Goal: Navigation & Orientation: Find specific page/section

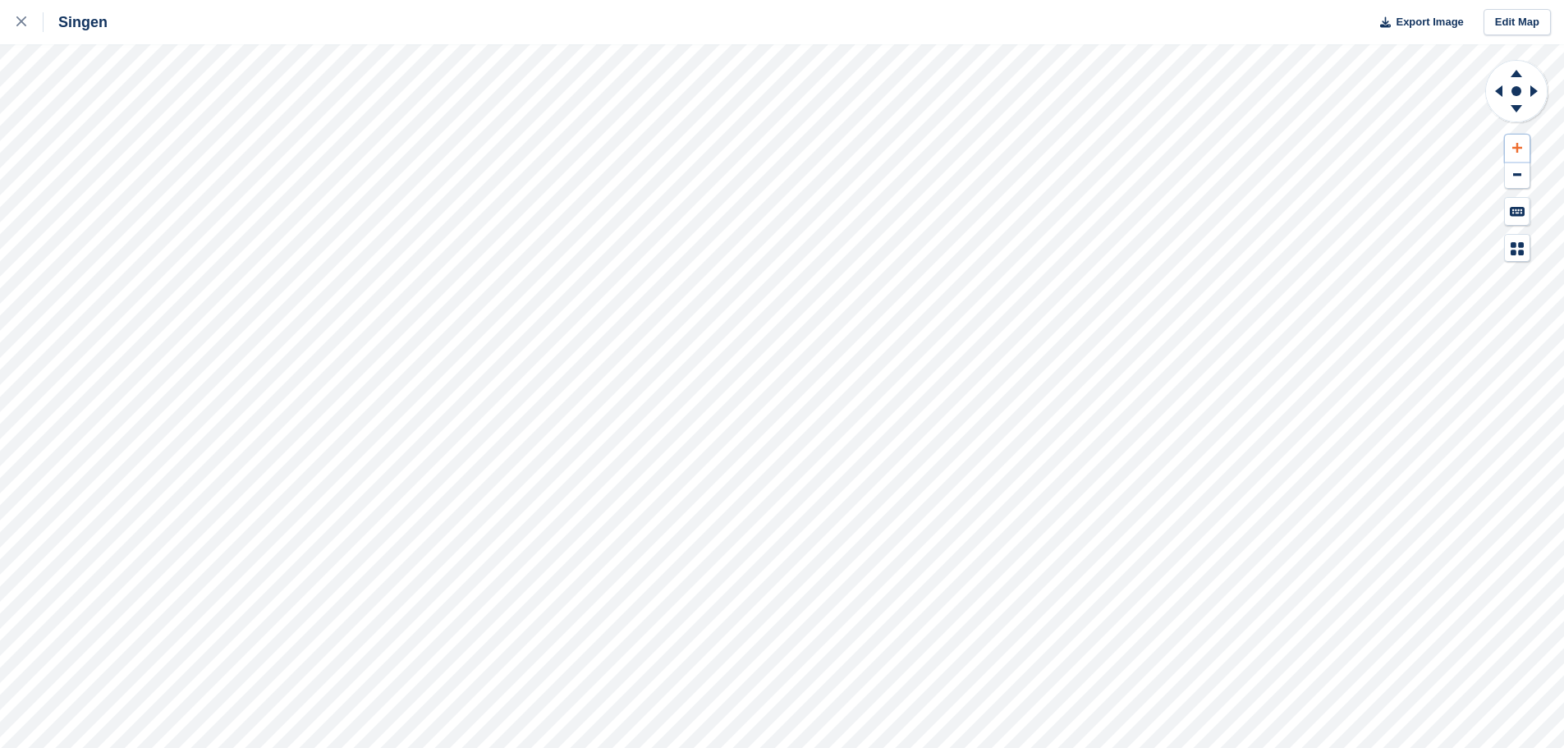
click at [1518, 149] on icon at bounding box center [1517, 147] width 10 height 11
click at [1515, 71] on icon at bounding box center [1516, 71] width 43 height 21
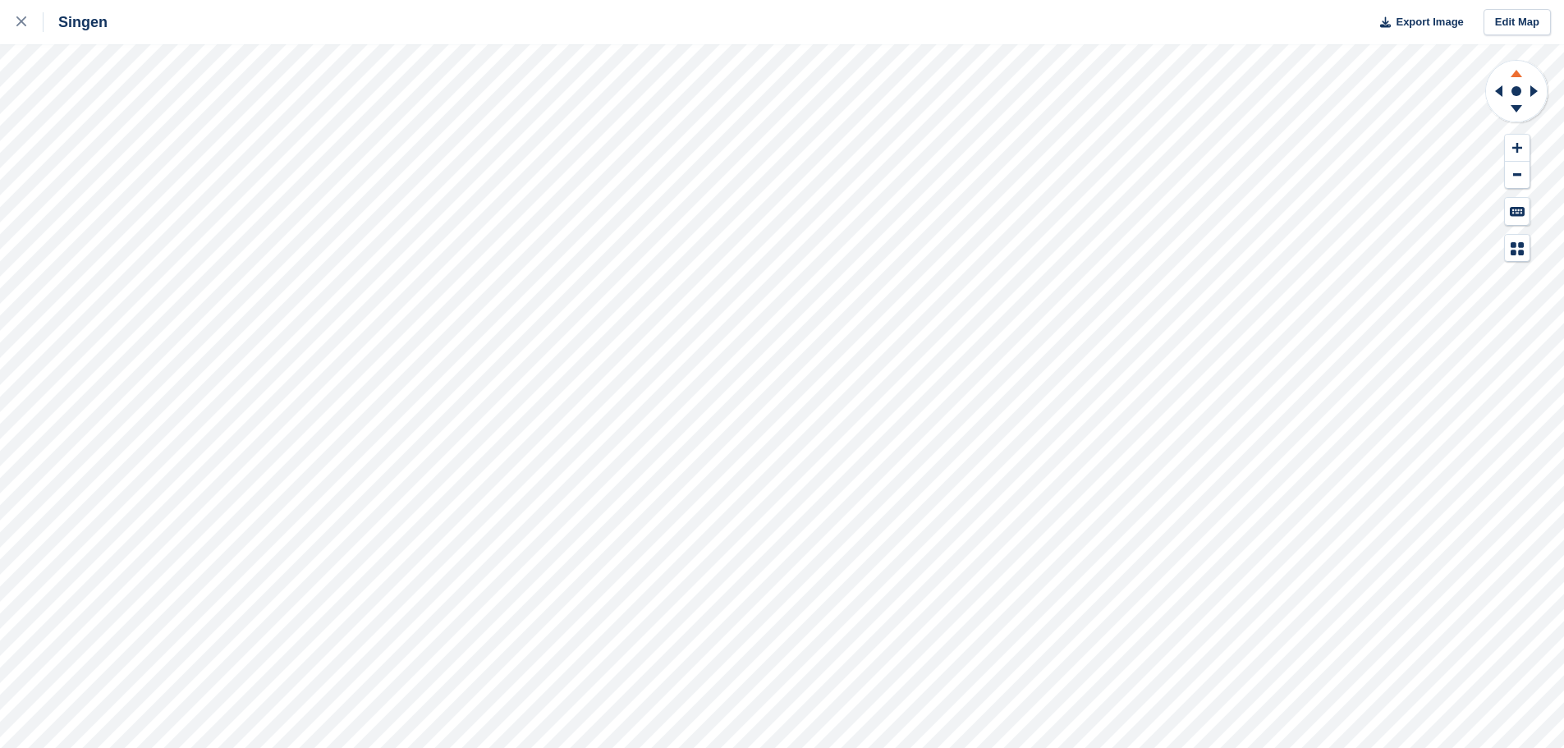
click at [1515, 71] on icon at bounding box center [1516, 71] width 43 height 21
click at [1525, 148] on button at bounding box center [1517, 148] width 25 height 27
click at [1500, 91] on icon at bounding box center [1498, 90] width 7 height 11
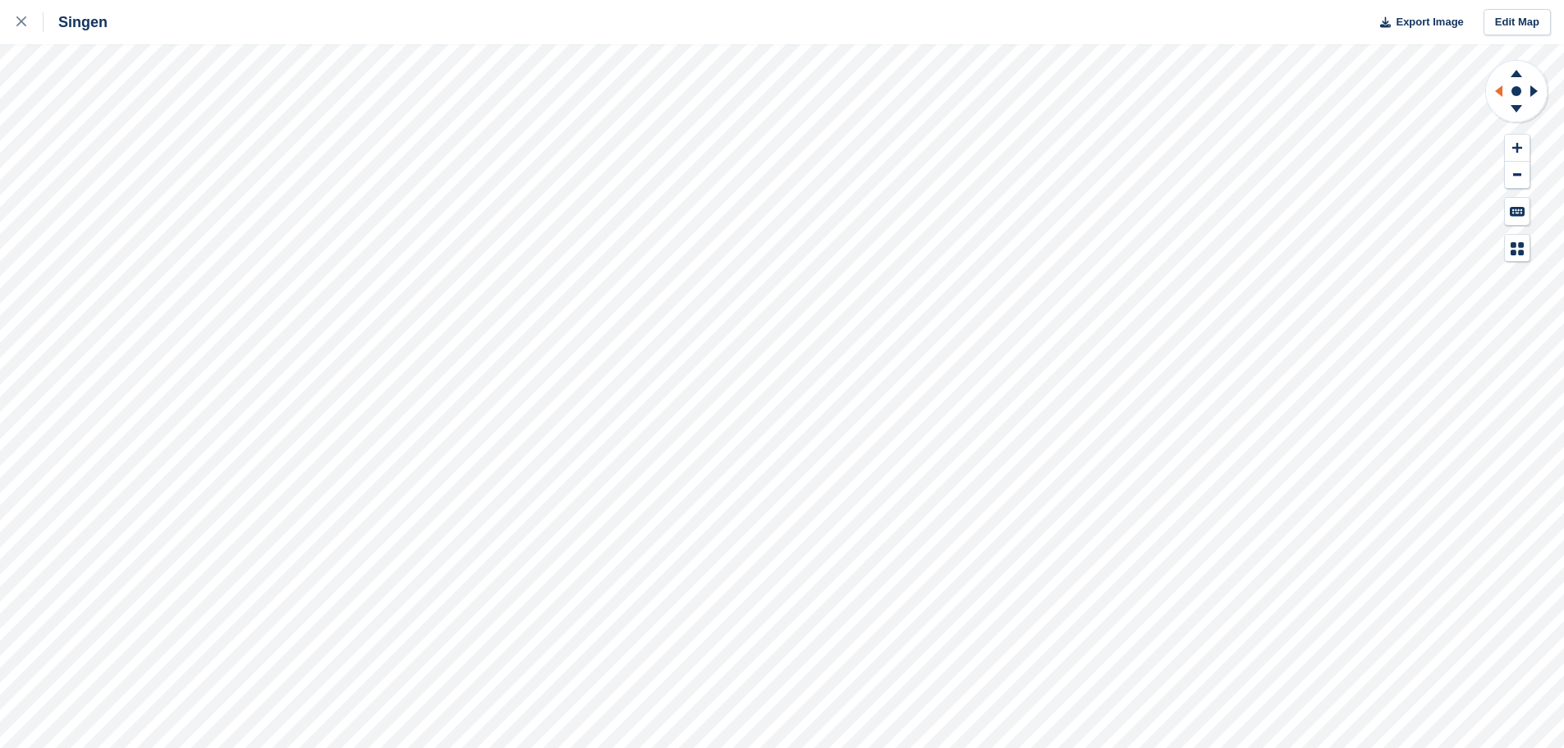
click at [1500, 91] on icon at bounding box center [1498, 90] width 7 height 11
click at [1517, 106] on icon at bounding box center [1516, 108] width 11 height 7
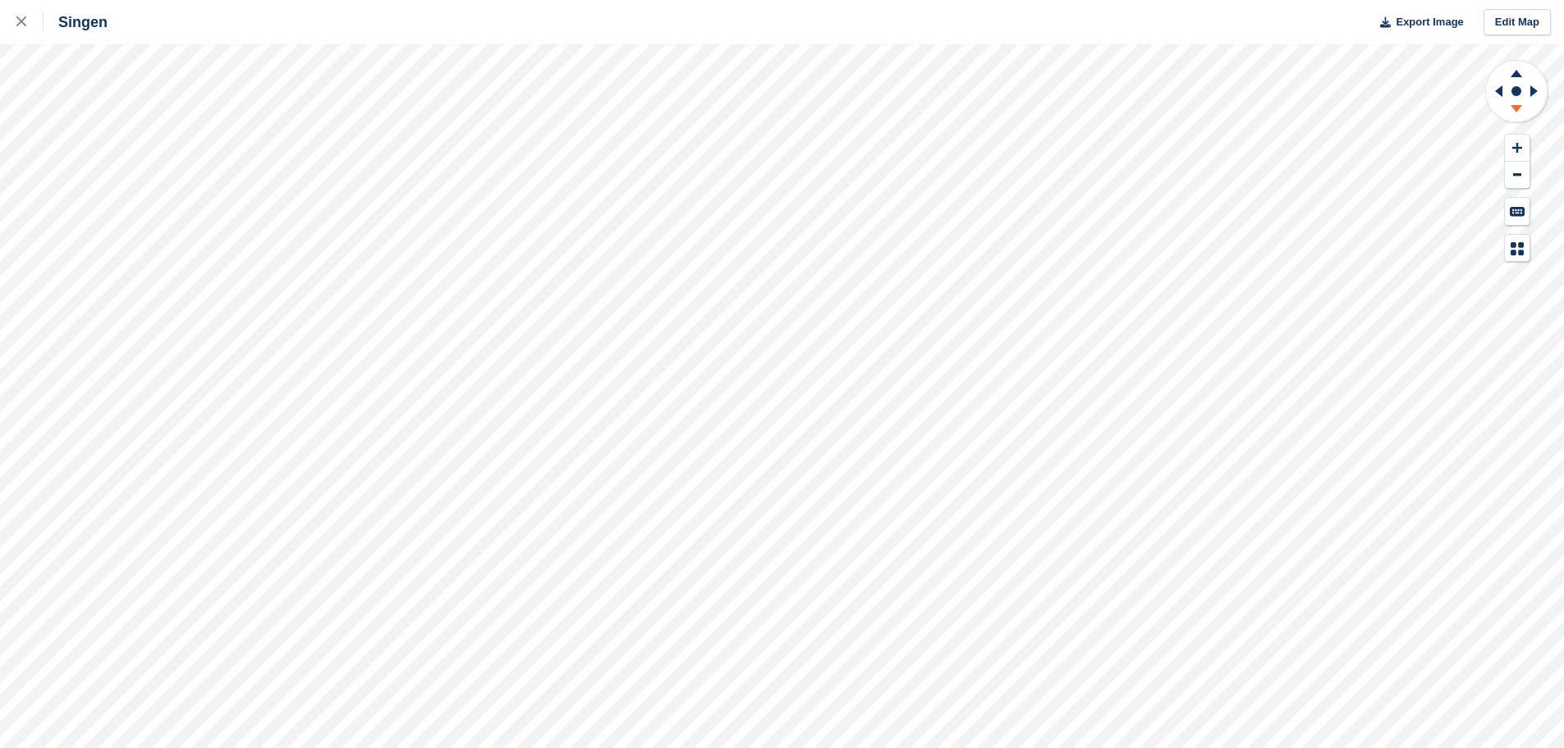
click at [1517, 106] on icon at bounding box center [1516, 108] width 11 height 7
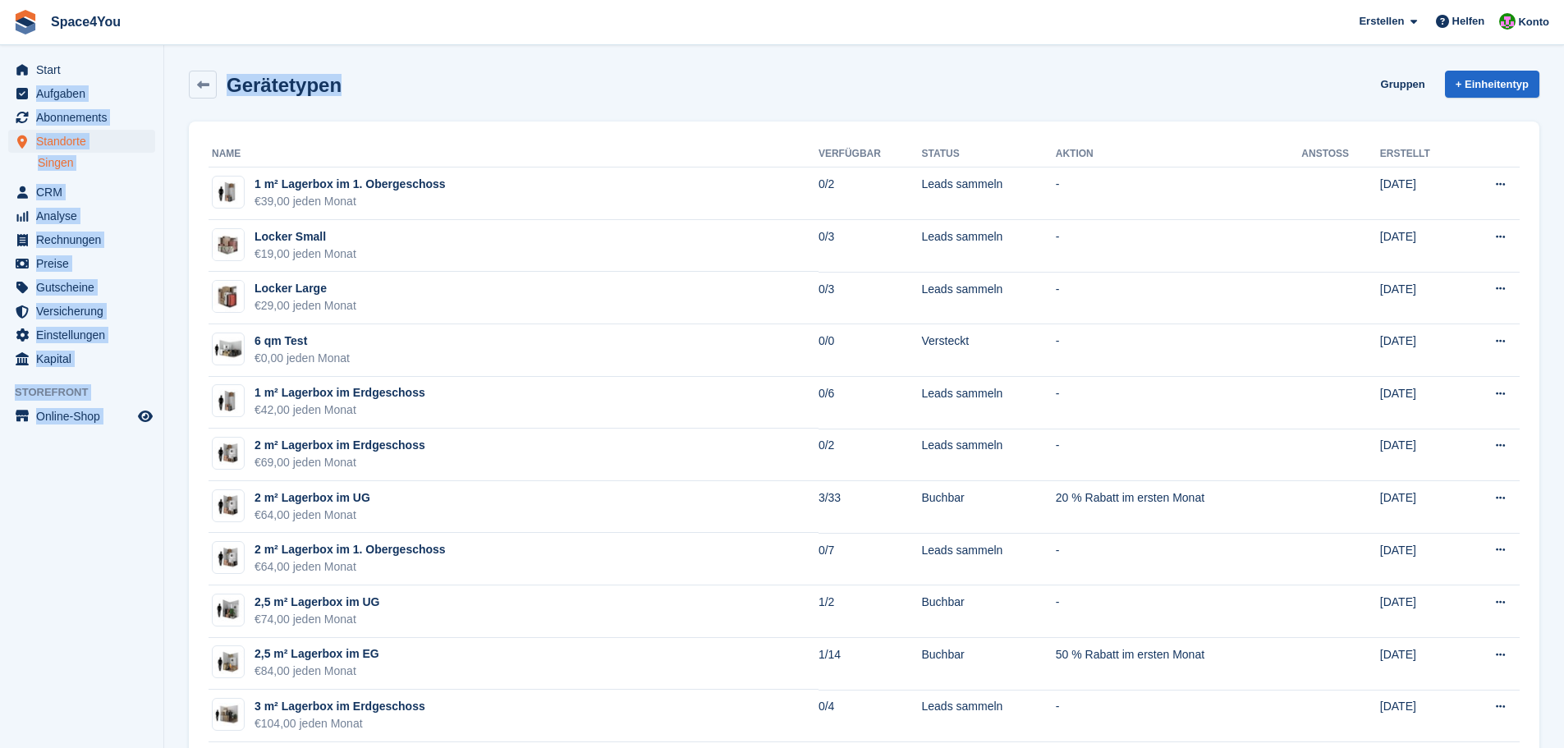
drag, startPoint x: 332, startPoint y: 86, endPoint x: 100, endPoint y: 55, distance: 233.6
click at [429, 108] on div "Gerätetypen Gruppen + Einheitentyp" at bounding box center [864, 87] width 1367 height 51
